Goal: Task Accomplishment & Management: Manage account settings

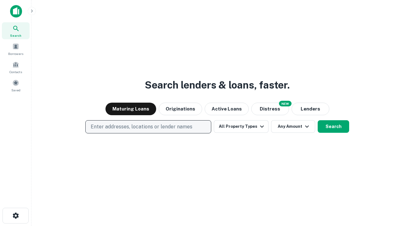
click at [148, 127] on p "Enter addresses, locations or lender names" at bounding box center [142, 127] width 102 height 8
type input "**********"
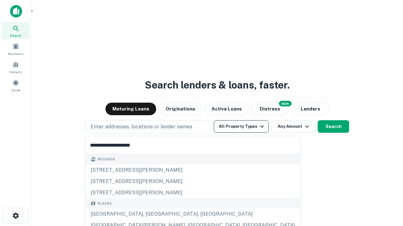
click at [150, 215] on div "[GEOGRAPHIC_DATA], [GEOGRAPHIC_DATA], [GEOGRAPHIC_DATA]" at bounding box center [193, 214] width 214 height 11
click at [241, 127] on button "All Property Types" at bounding box center [241, 126] width 55 height 13
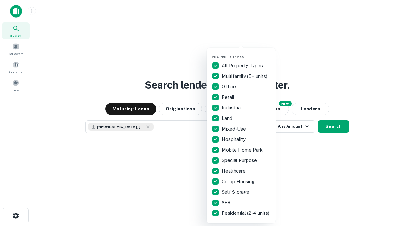
click at [246, 53] on button "button" at bounding box center [245, 53] width 69 height 0
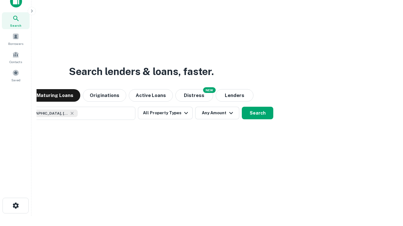
scroll to position [45, 178]
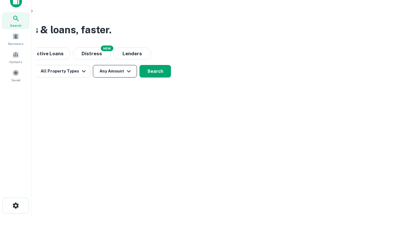
click at [115, 71] on button "Any Amount" at bounding box center [115, 71] width 44 height 13
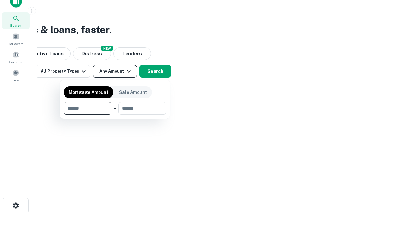
type input "*******"
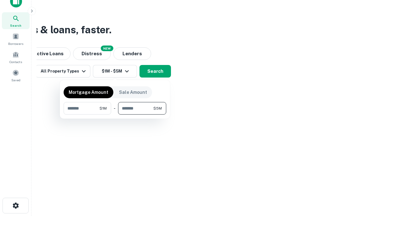
type input "*******"
click at [115, 115] on button "button" at bounding box center [115, 115] width 103 height 0
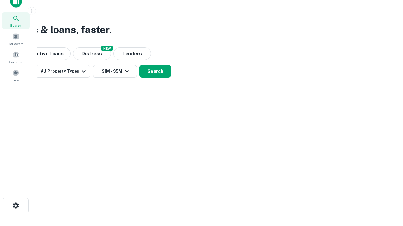
scroll to position [10, 0]
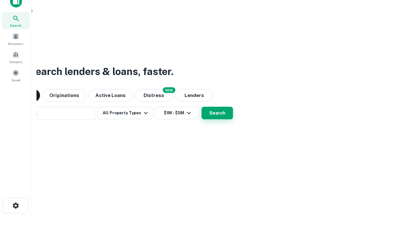
click at [201, 107] on button "Search" at bounding box center [216, 113] width 31 height 13
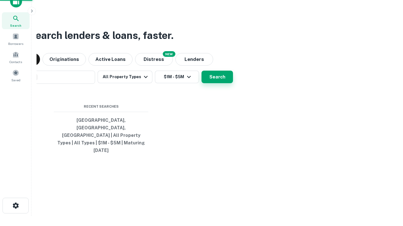
scroll to position [17, 178]
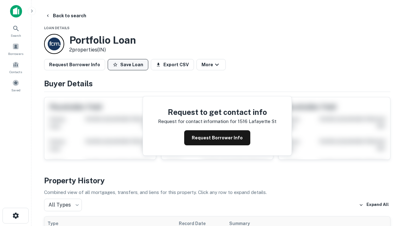
click at [128, 65] on button "Save Loan" at bounding box center [128, 64] width 41 height 11
click at [129, 65] on button "Loan Saved" at bounding box center [129, 64] width 43 height 11
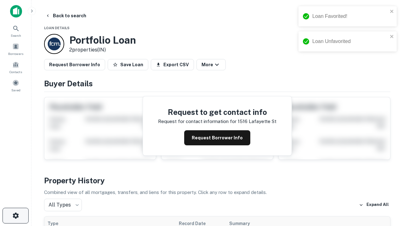
click at [15, 216] on icon "button" at bounding box center [16, 216] width 8 height 8
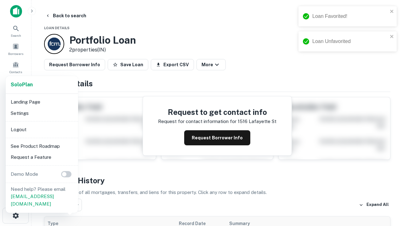
click at [42, 130] on li "Logout" at bounding box center [41, 129] width 67 height 11
